Goal: Information Seeking & Learning: Check status

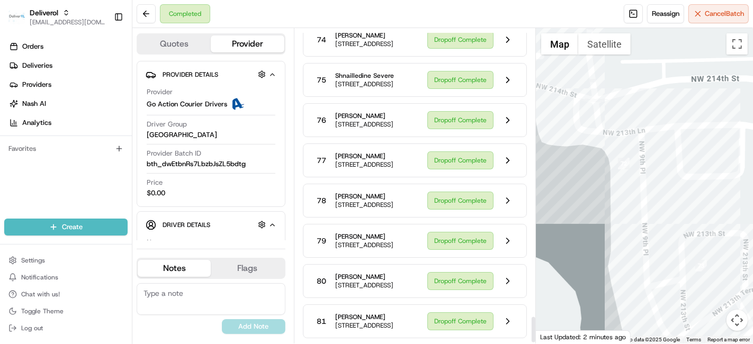
scroll to position [3507, 0]
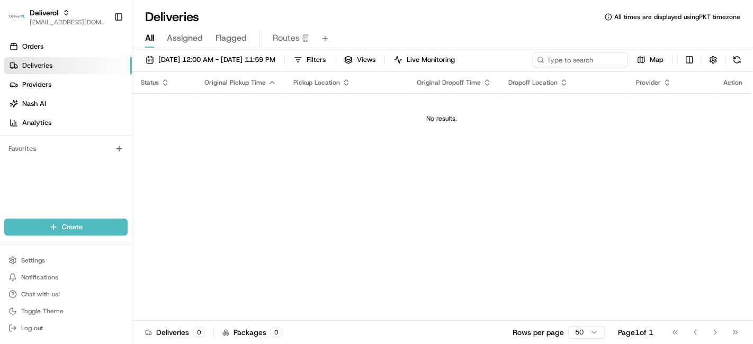
click at [327, 84] on span "Pickup Location" at bounding box center [317, 82] width 47 height 8
drag, startPoint x: 569, startPoint y: 89, endPoint x: 357, endPoint y: 117, distance: 213.3
click at [357, 117] on table "Status Original Pickup Time Pickup Location Original Dropoff Time Dropoff Locat…" at bounding box center [441, 108] width 619 height 72
click at [357, 117] on div "No results." at bounding box center [442, 118] width 610 height 8
click at [77, 49] on link "Orders" at bounding box center [68, 46] width 128 height 17
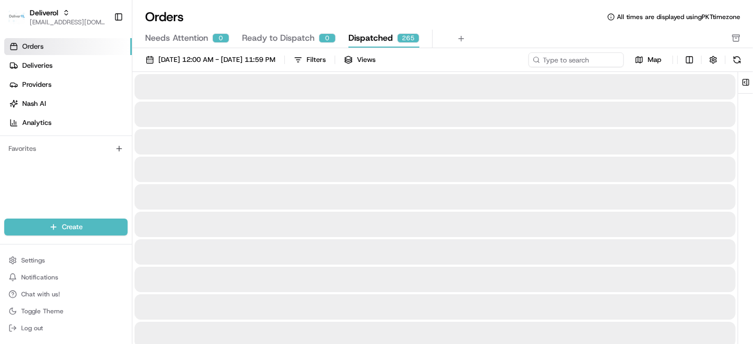
click at [362, 30] on button "Dispatched 265" at bounding box center [384, 39] width 71 height 18
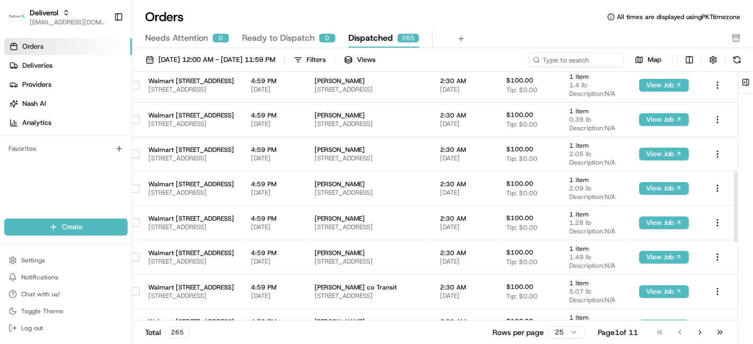
scroll to position [322, 155]
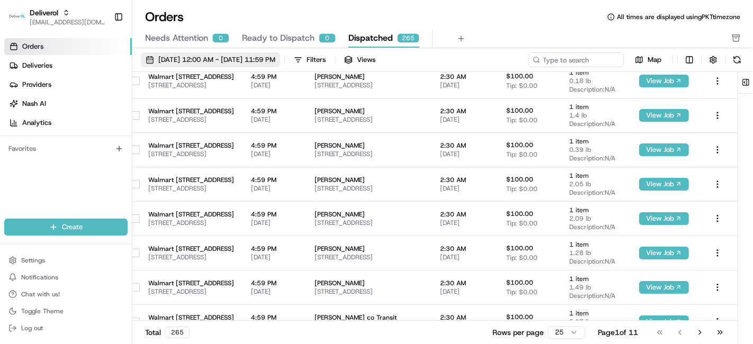
click at [144, 53] on button "[DATE] 12:00 AM - [DATE] 11:59 PM" at bounding box center [210, 59] width 139 height 15
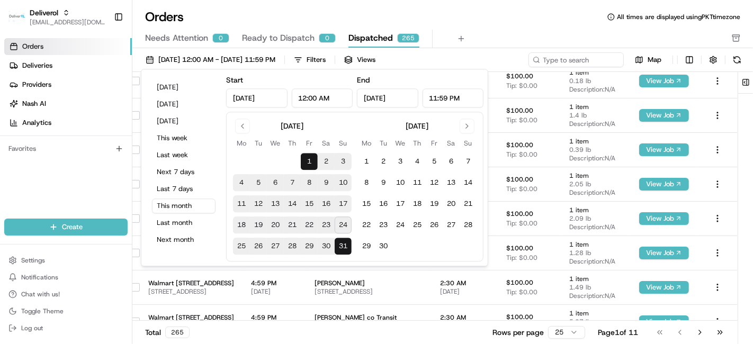
click at [339, 225] on button "24" at bounding box center [343, 225] width 17 height 17
type input "[DATE]"
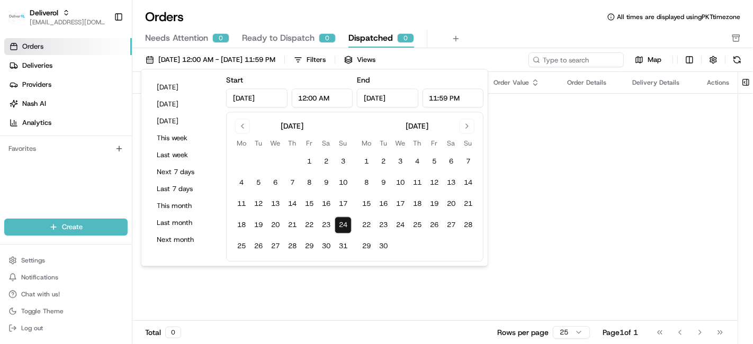
click at [536, 180] on div "Pickup Location Pickup Time Dropoff Location Dropoff Time Order Value Order Det…" at bounding box center [435, 196] width 606 height 249
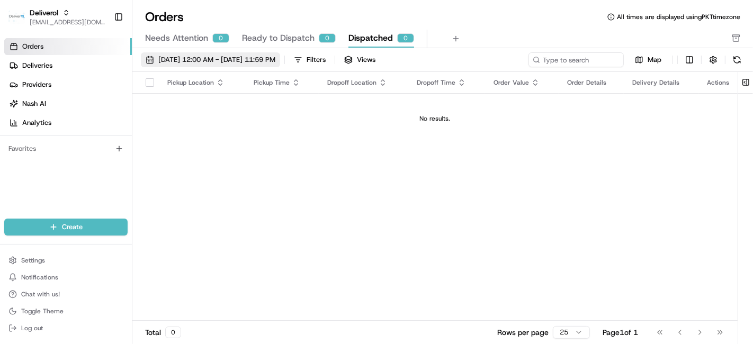
click at [156, 57] on button "[DATE] 12:00 AM - [DATE] 11:59 PM" at bounding box center [210, 59] width 139 height 15
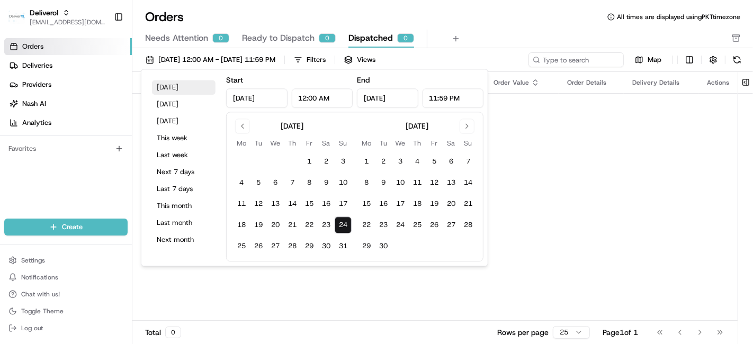
click at [174, 88] on button "[DATE]" at bounding box center [184, 87] width 64 height 15
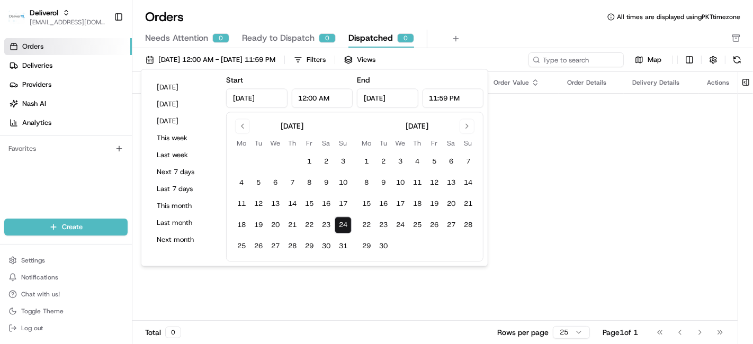
click at [520, 168] on div "Pickup Location Pickup Time Dropoff Location Dropoff Time Order Value Order Det…" at bounding box center [435, 196] width 606 height 249
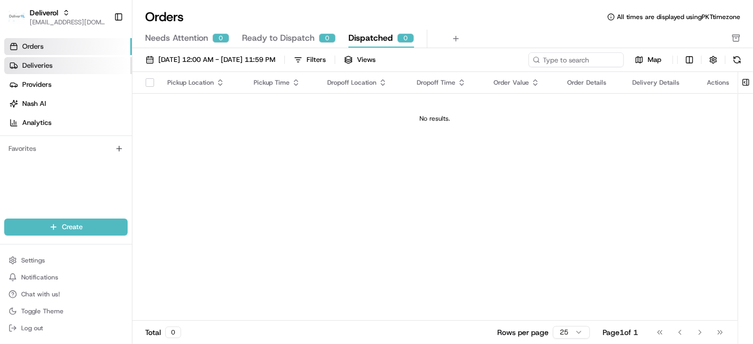
click at [84, 65] on link "Deliveries" at bounding box center [68, 65] width 128 height 17
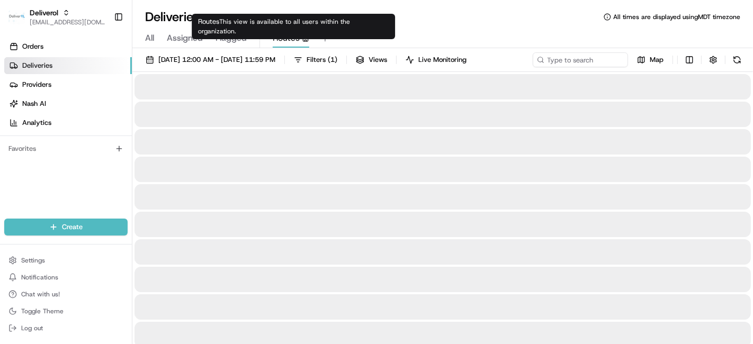
click at [284, 37] on span "Routes" at bounding box center [286, 38] width 27 height 13
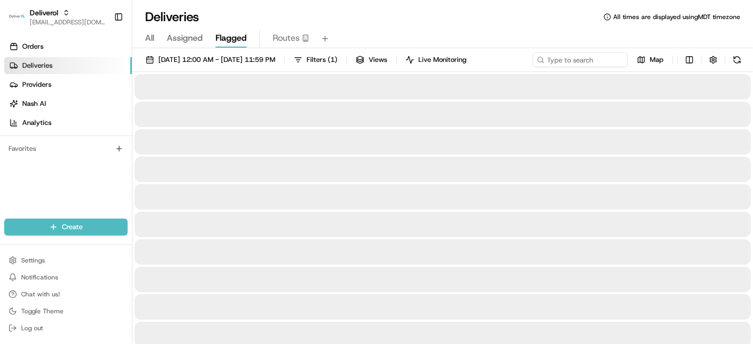
click at [241, 37] on span "Flagged" at bounding box center [231, 38] width 31 height 13
click at [178, 39] on span "Assigned" at bounding box center [185, 38] width 36 height 13
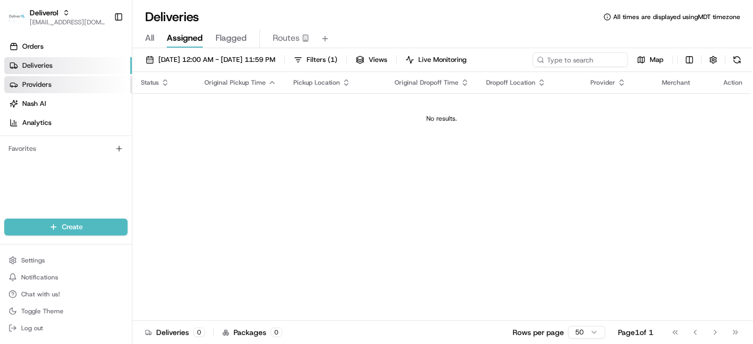
click at [85, 88] on link "Providers" at bounding box center [68, 84] width 128 height 17
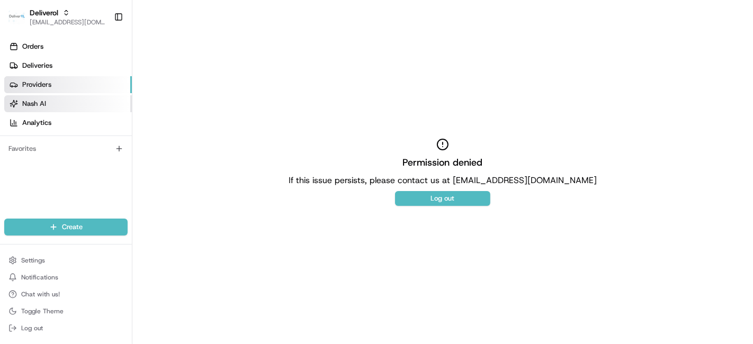
click at [79, 103] on link "Nash AI" at bounding box center [68, 103] width 128 height 17
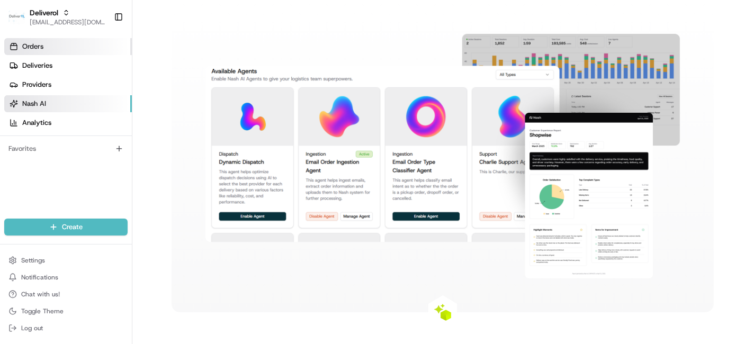
click at [61, 40] on link "Orders" at bounding box center [68, 46] width 128 height 17
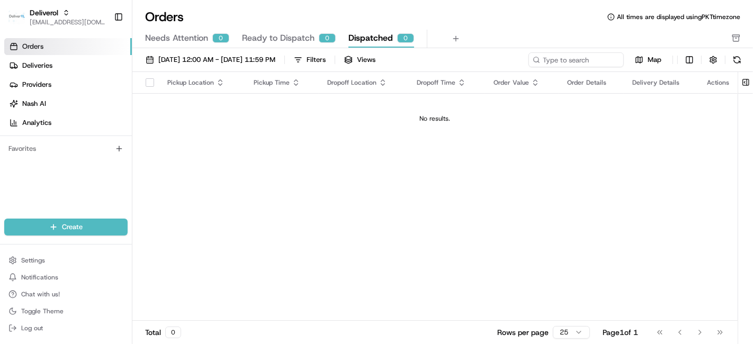
click at [707, 82] on th "Actions" at bounding box center [718, 82] width 39 height 21
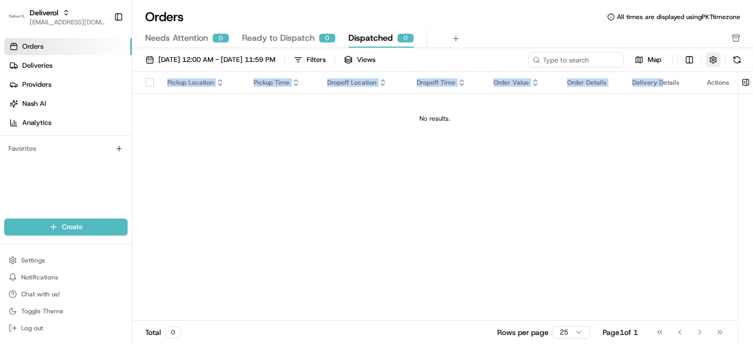
drag, startPoint x: 665, startPoint y: 88, endPoint x: 717, endPoint y: 60, distance: 58.8
click at [717, 60] on div "[DATE] 12:00 AM - [DATE] 11:59 PM Filters Views Map Pickup Location Pickup Time…" at bounding box center [442, 199] width 621 height 303
click at [717, 60] on button "button" at bounding box center [713, 59] width 15 height 15
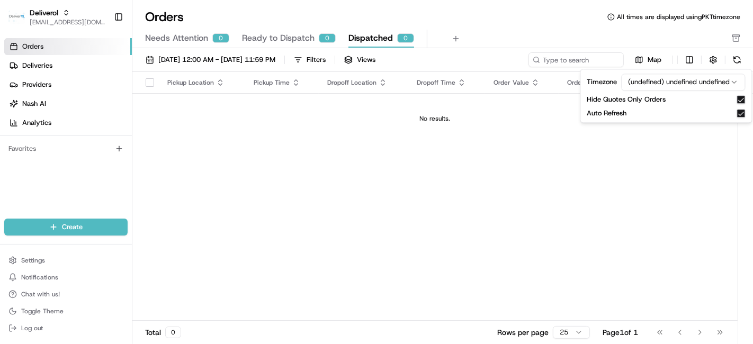
click at [744, 40] on div "Needs Attention 0 Ready to Dispatch 0 Dispatched 0" at bounding box center [442, 39] width 621 height 19
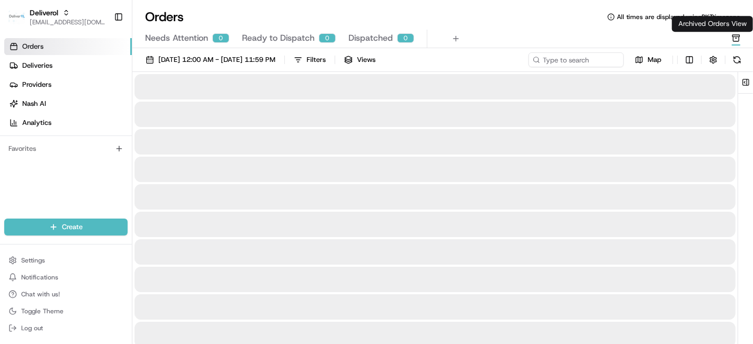
click at [735, 37] on icon "button" at bounding box center [736, 38] width 8 height 8
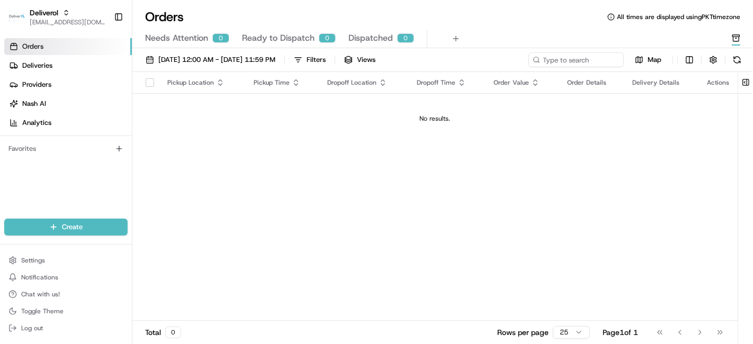
click at [362, 29] on div "Orders All times are displayed using PKT timezone Needs Attention 0 Ready to Di…" at bounding box center [442, 28] width 621 height 40
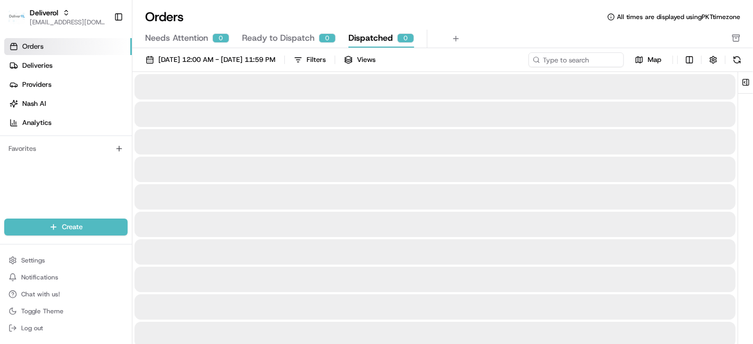
click at [361, 33] on span "Dispatched" at bounding box center [371, 38] width 45 height 13
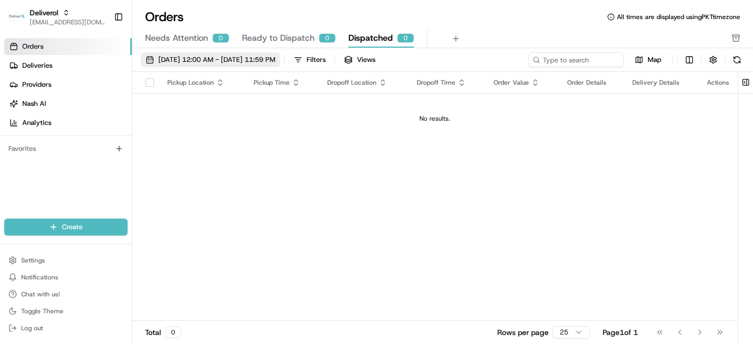
click at [206, 59] on span "[DATE] 12:00 AM - [DATE] 11:59 PM" at bounding box center [216, 60] width 117 height 10
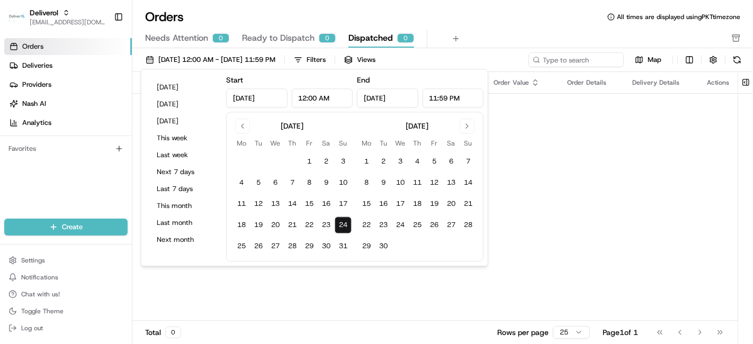
click at [251, 102] on input "[DATE]" at bounding box center [256, 97] width 61 height 19
click at [175, 108] on button "[DATE]" at bounding box center [184, 104] width 64 height 15
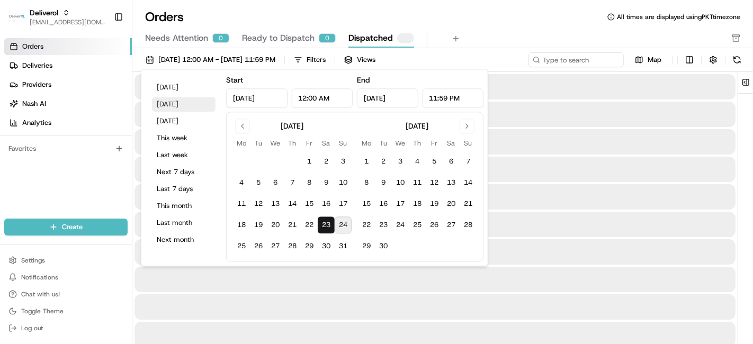
type input "[DATE]"
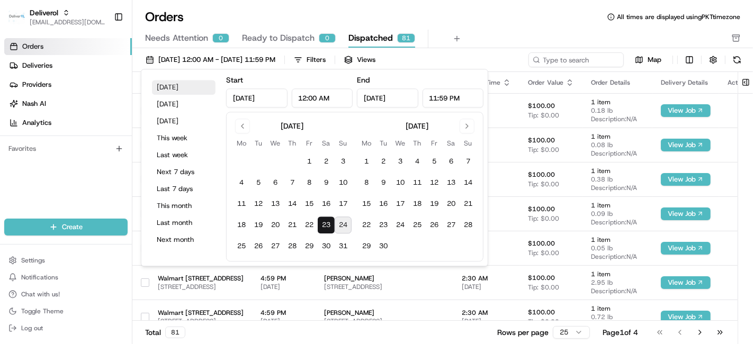
click at [176, 86] on button "[DATE]" at bounding box center [184, 87] width 64 height 15
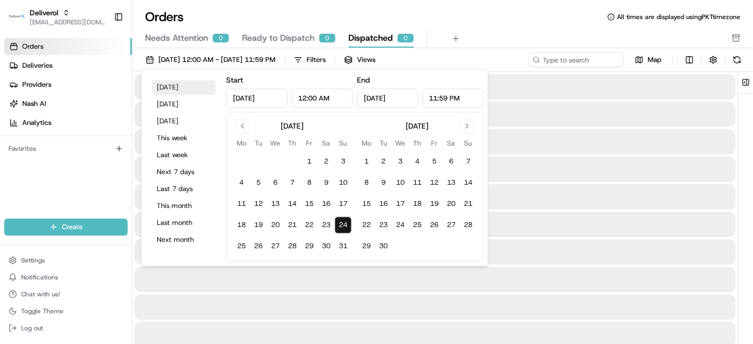
type input "[DATE]"
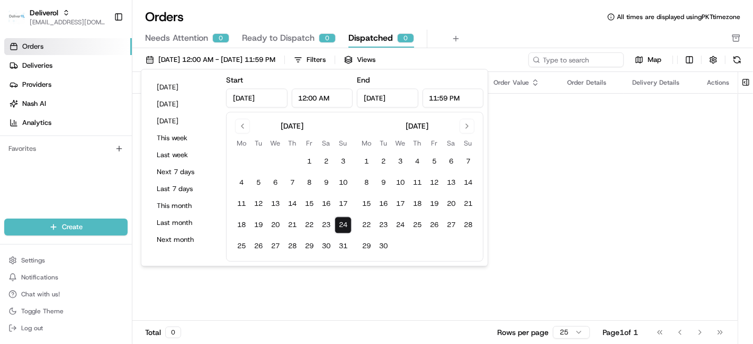
click at [313, 101] on input "12:00 AM" at bounding box center [321, 97] width 61 height 19
type input "8:00 AM"
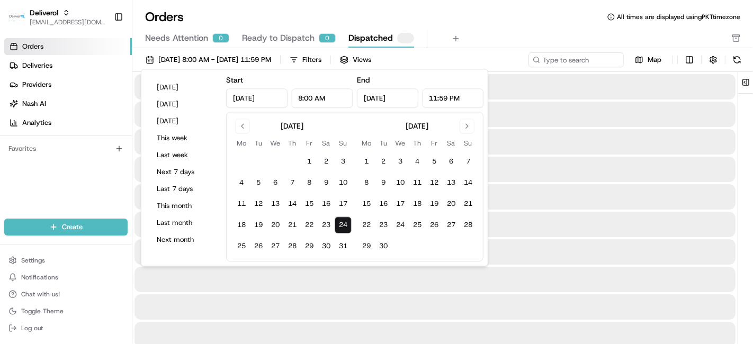
click at [436, 99] on input "11:59 PM" at bounding box center [452, 97] width 61 height 19
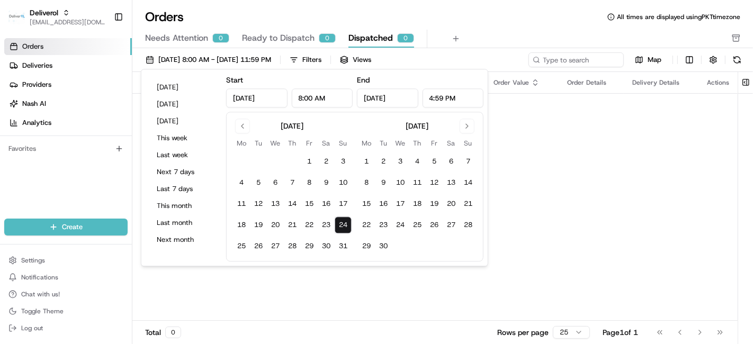
type input "4:59 PM"
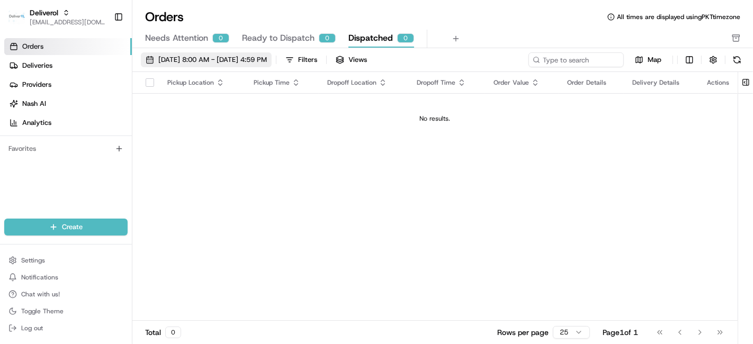
click at [201, 57] on span "[DATE] 8:00 AM - [DATE] 4:59 PM" at bounding box center [212, 60] width 109 height 10
